Goal: Task Accomplishment & Management: Manage account settings

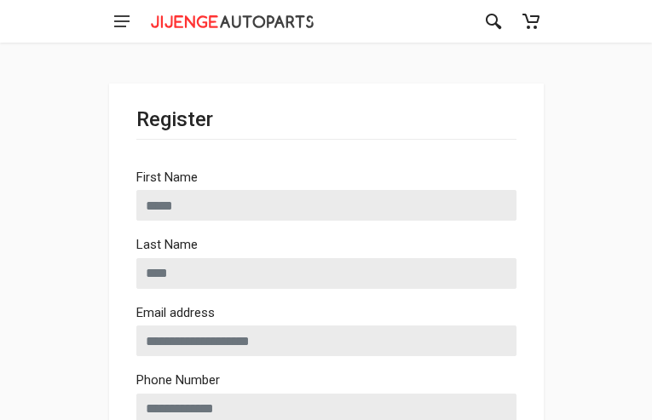
type input "********"
type input "**********"
